Goal: Information Seeking & Learning: Learn about a topic

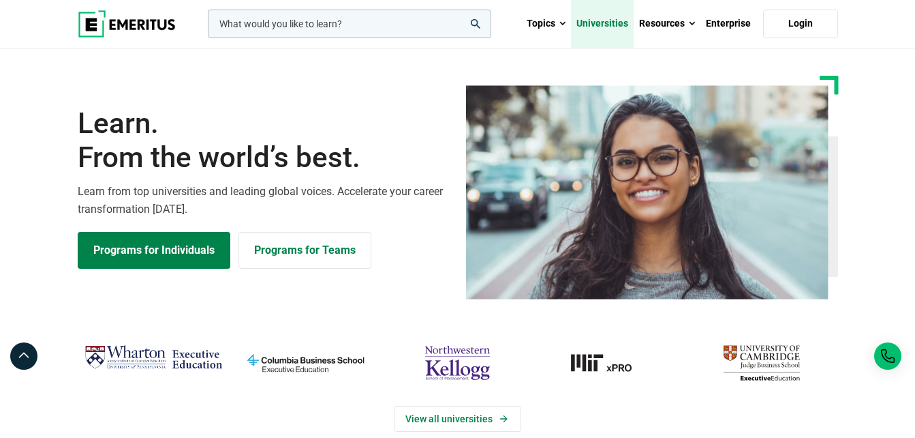
click at [612, 16] on link "Universities" at bounding box center [602, 24] width 63 height 48
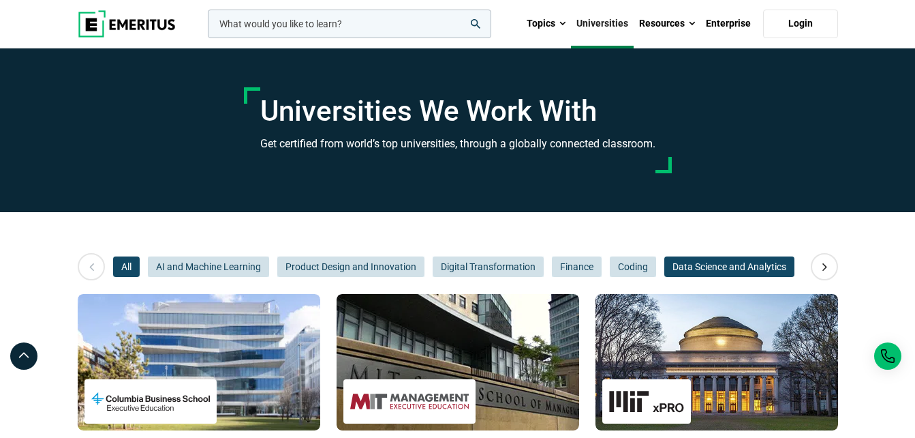
click at [744, 264] on span "Data Science and Analytics" at bounding box center [729, 266] width 130 height 20
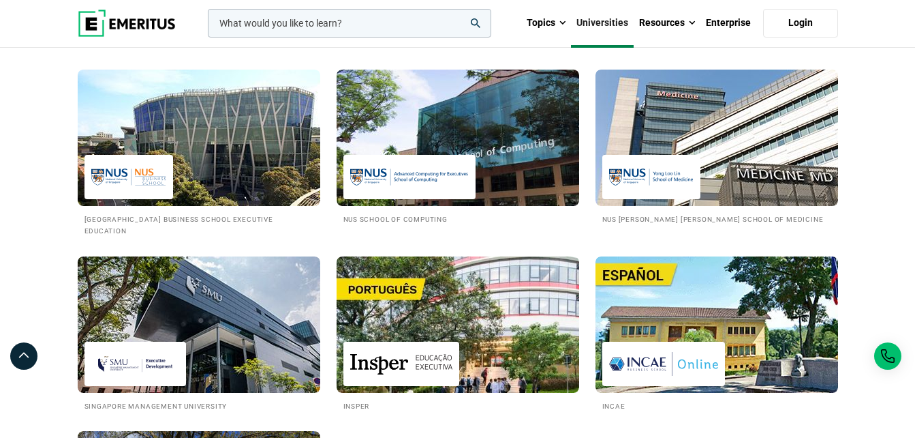
scroll to position [750, 0]
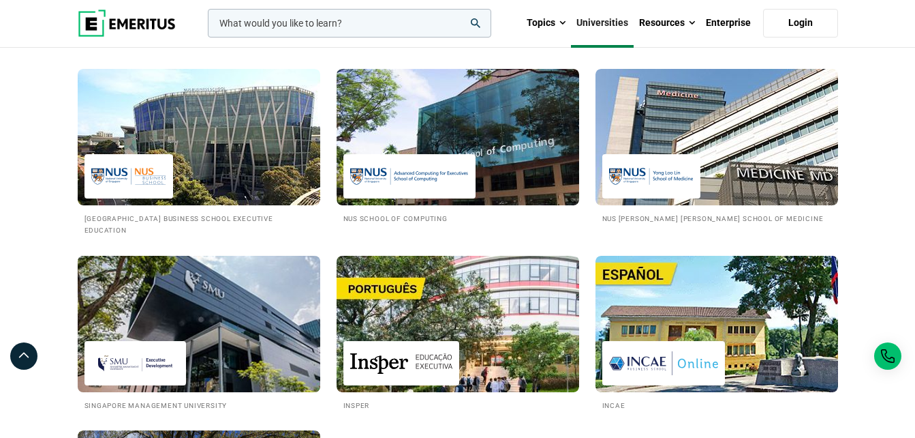
click at [216, 320] on img at bounding box center [198, 324] width 267 height 150
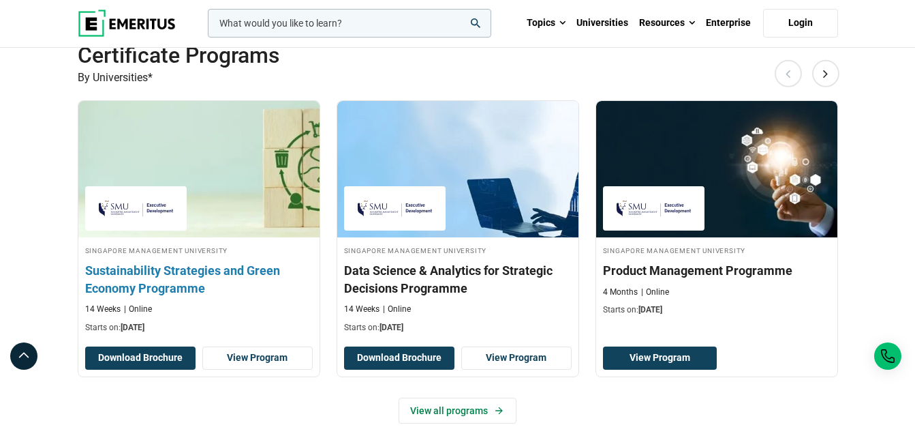
scroll to position [886, 0]
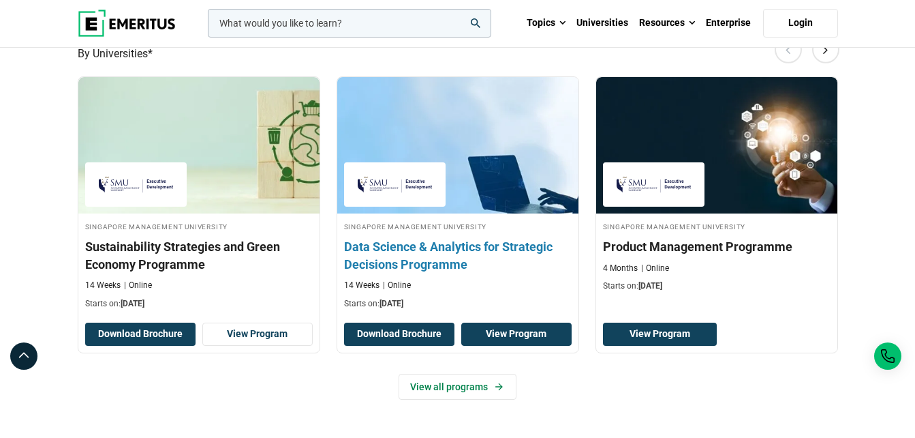
click at [507, 334] on link "View Program" at bounding box center [516, 333] width 110 height 23
